Goal: Task Accomplishment & Management: Use online tool/utility

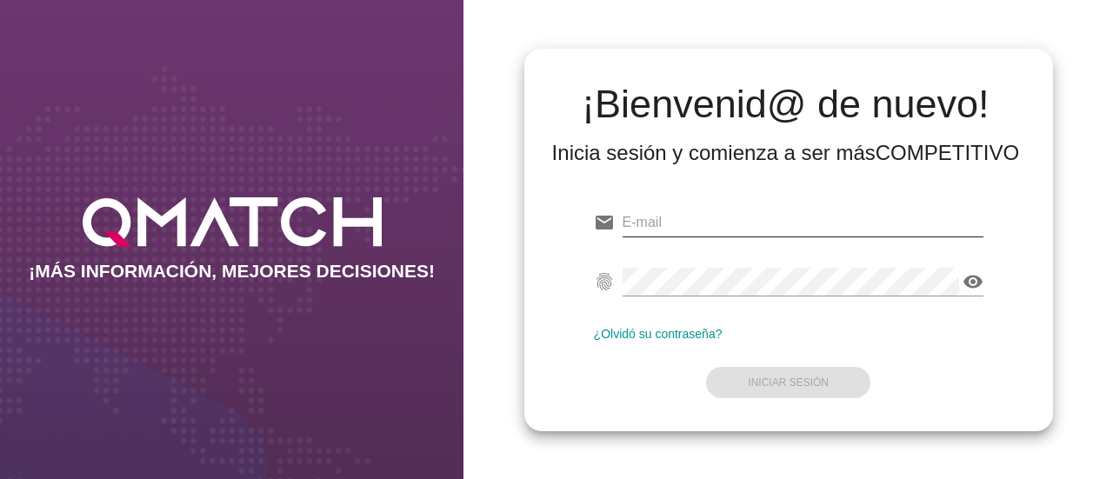
drag, startPoint x: 0, startPoint y: 0, endPoint x: 681, endPoint y: 230, distance: 719.4
click at [681, 230] on input "email" at bounding box center [802, 223] width 361 height 28
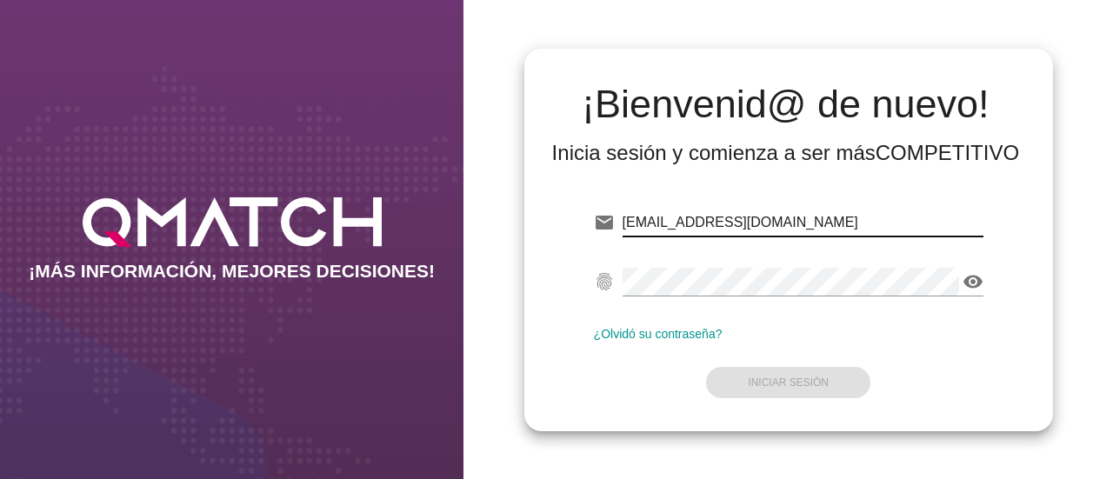
type input "[EMAIL_ADDRESS][DOMAIN_NAME]"
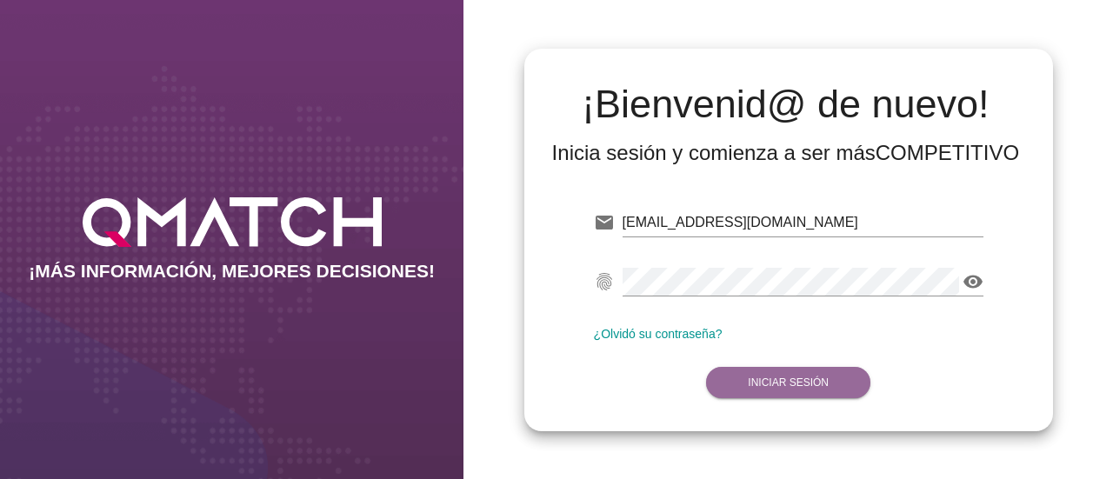
click at [815, 388] on strong "Iniciar Sesión" at bounding box center [788, 382] width 81 height 12
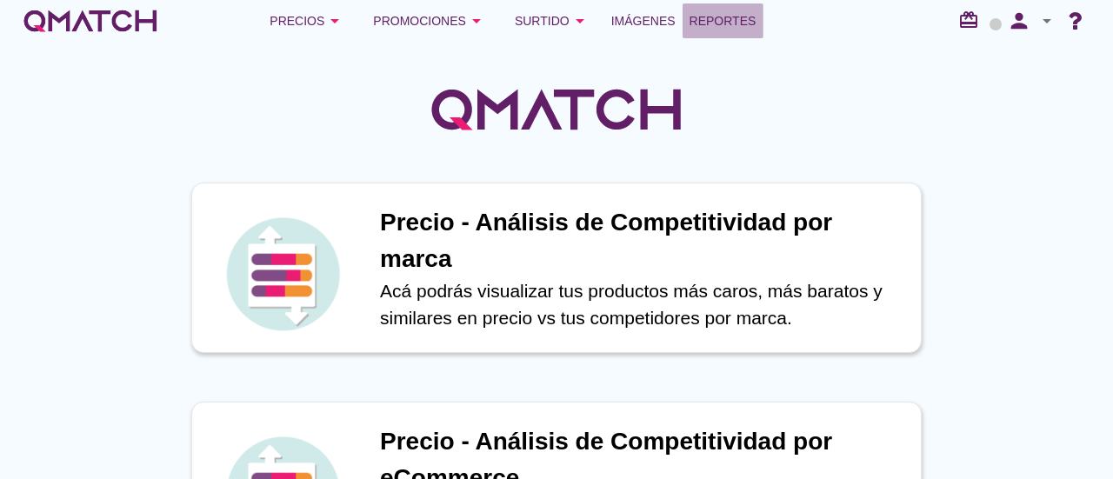
click at [730, 23] on span "Reportes" at bounding box center [722, 20] width 67 height 21
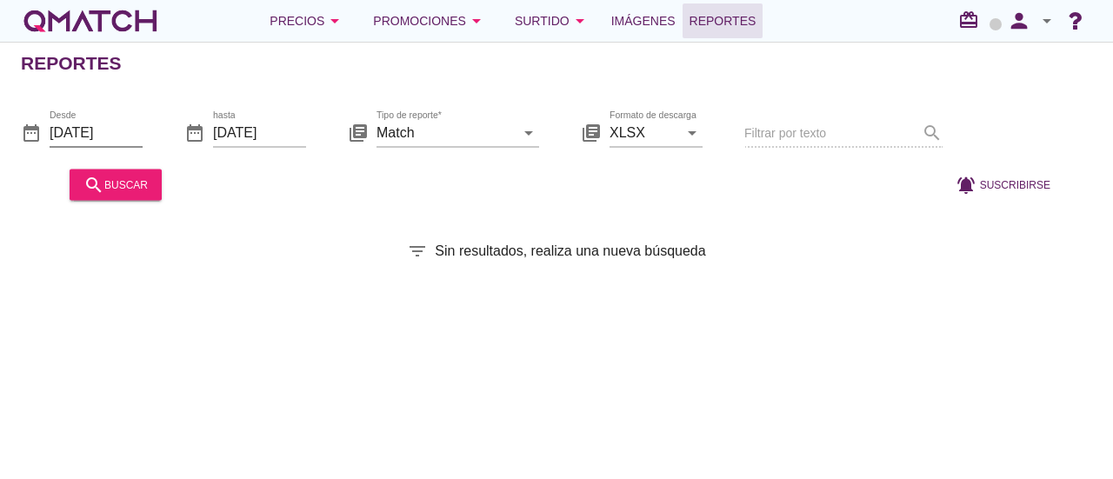
click at [113, 118] on input "[DATE]" at bounding box center [96, 132] width 93 height 28
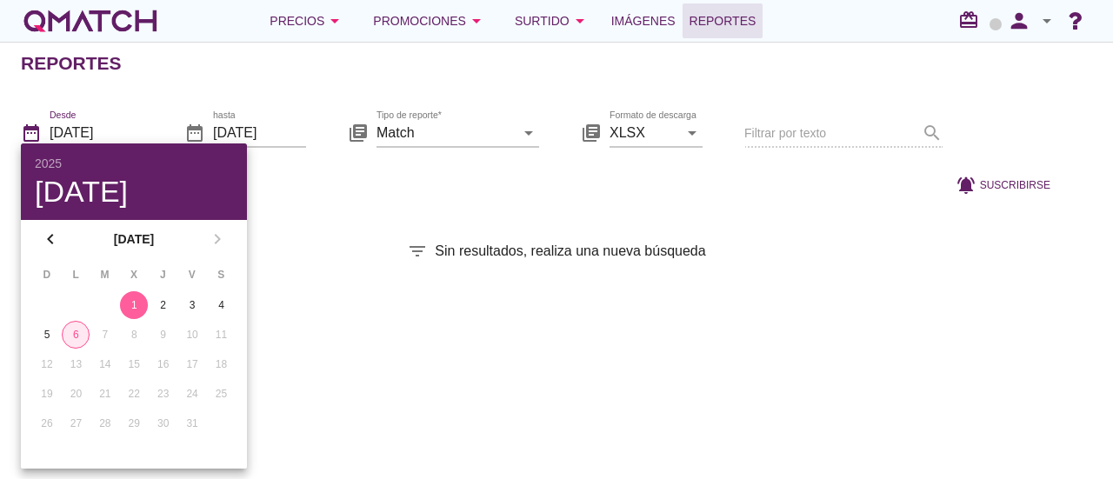
click at [71, 341] on div "6" at bounding box center [76, 335] width 26 height 16
type input "[DATE]"
click at [71, 341] on div "6" at bounding box center [76, 335] width 28 height 16
click at [309, 188] on div at bounding box center [552, 184] width 766 height 42
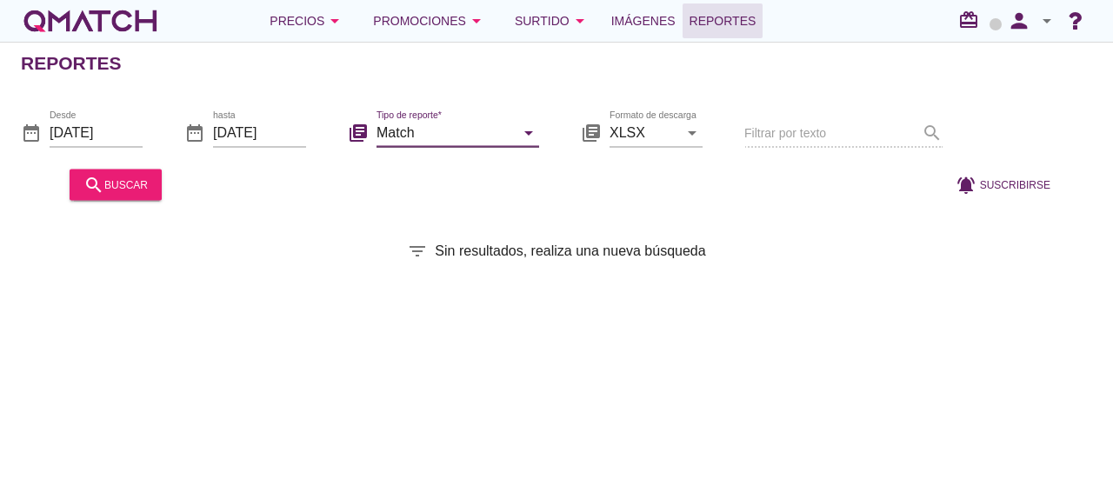
click at [413, 128] on input "Match" at bounding box center [445, 132] width 138 height 28
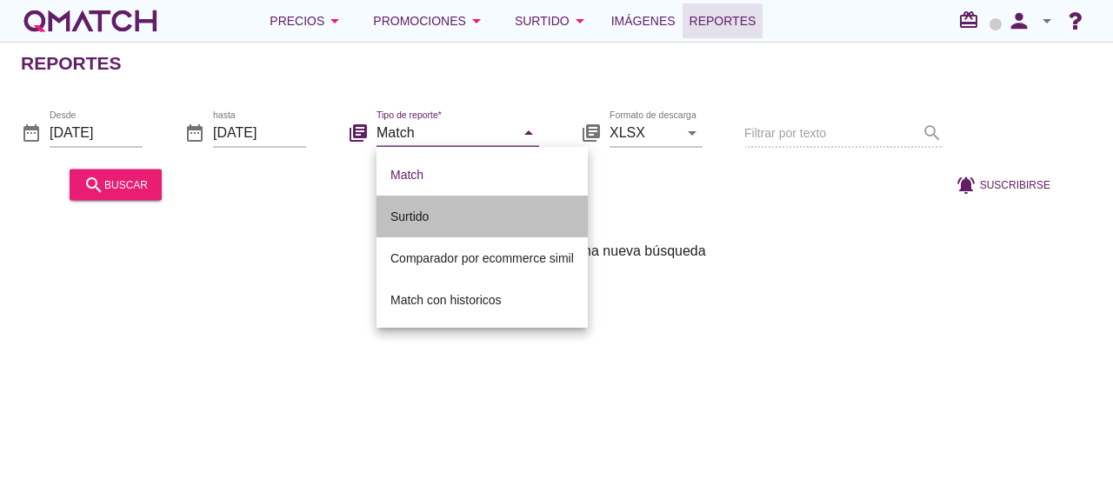
click at [472, 208] on div "Surtido" at bounding box center [481, 216] width 183 height 21
type input "Surtido"
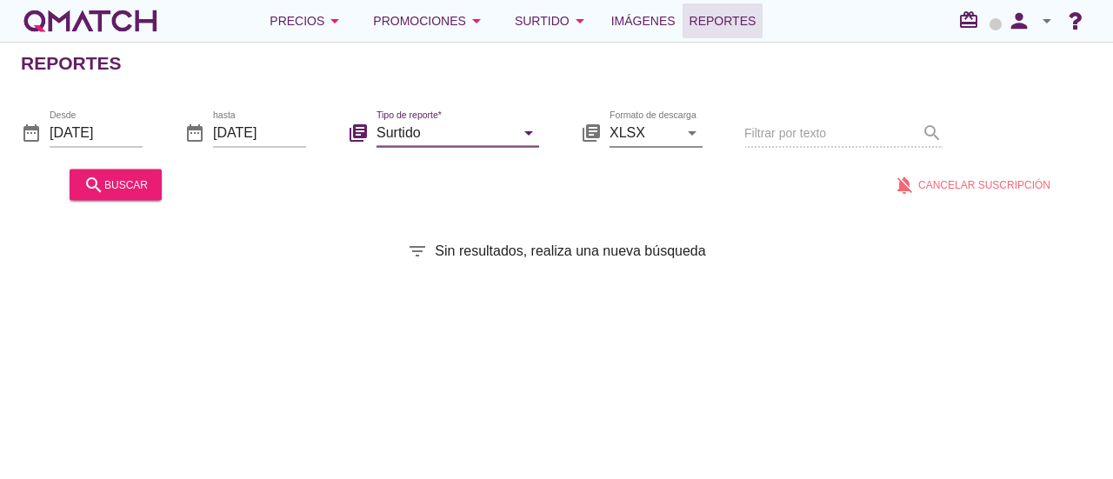
click at [690, 135] on icon "arrow_drop_down" at bounding box center [691, 132] width 21 height 21
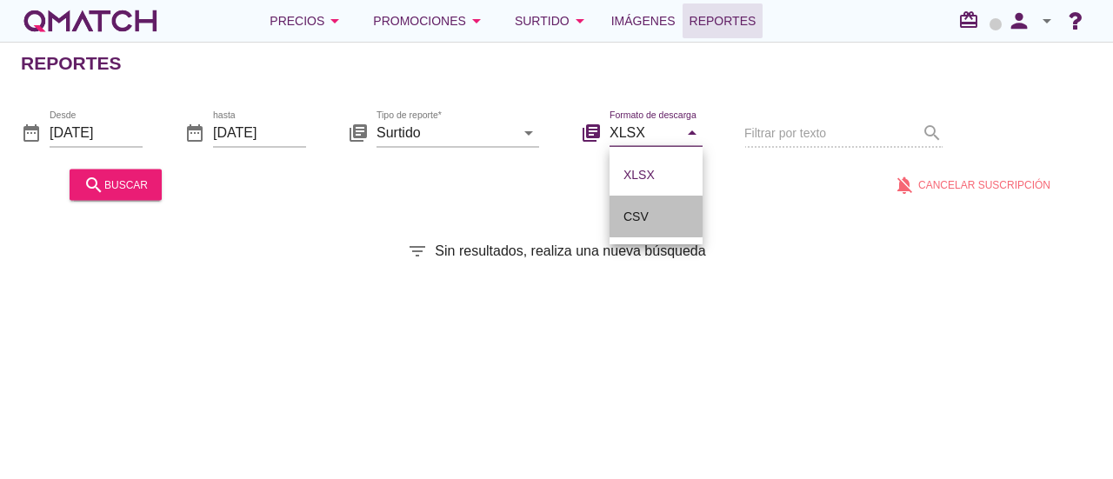
click at [664, 206] on div "CSV" at bounding box center [655, 216] width 65 height 21
type input "CSV"
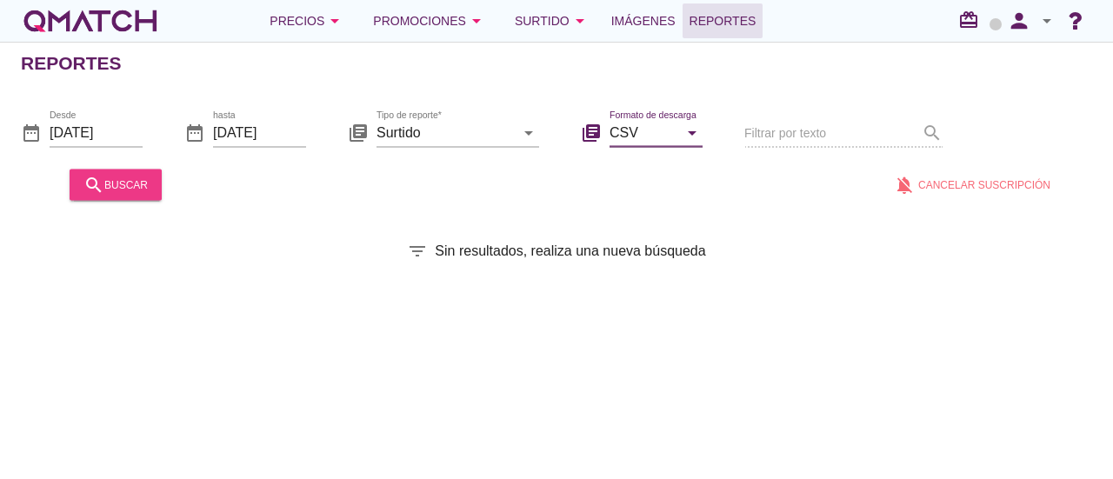
click at [160, 178] on button "search buscar" at bounding box center [116, 184] width 92 height 31
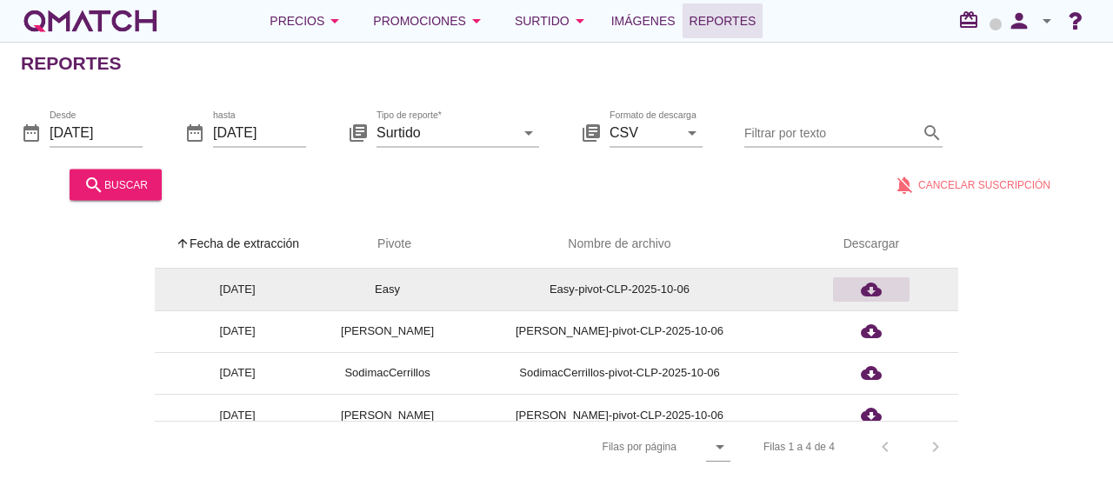
click at [878, 286] on icon "cloud_download" at bounding box center [871, 289] width 21 height 21
